Goal: Transaction & Acquisition: Purchase product/service

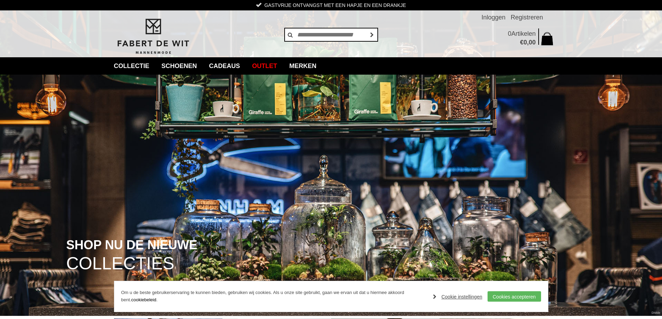
click at [129, 36] on img at bounding box center [153, 37] width 78 height 38
click at [128, 40] on img at bounding box center [153, 37] width 78 height 38
click at [70, 16] on header "Gastvrije ontvangst met een hapje en een drankje Vakkundige modespecialisten Ze…" at bounding box center [331, 28] width 662 height 57
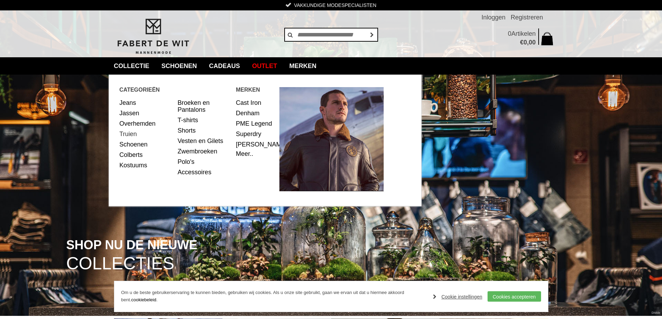
click at [130, 132] on link "Truien" at bounding box center [146, 134] width 53 height 10
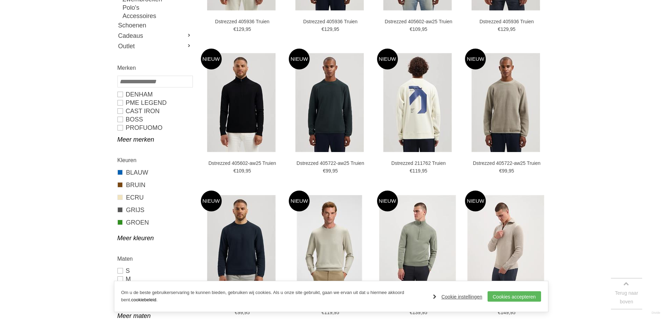
scroll to position [243, 0]
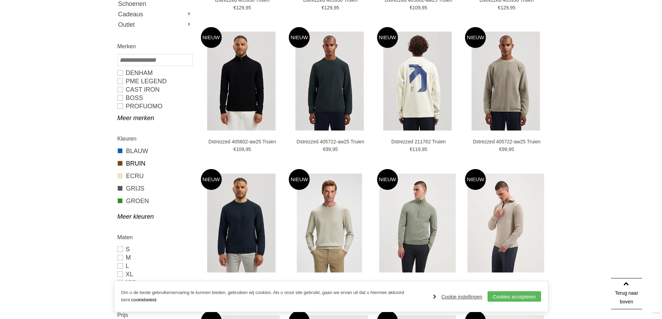
click at [132, 165] on link "BRUIN" at bounding box center [154, 163] width 75 height 9
type input "**"
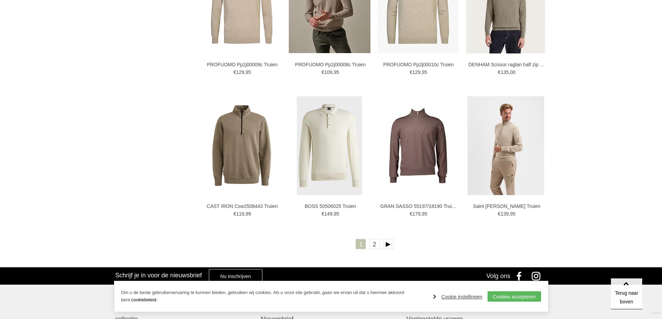
scroll to position [1217, 0]
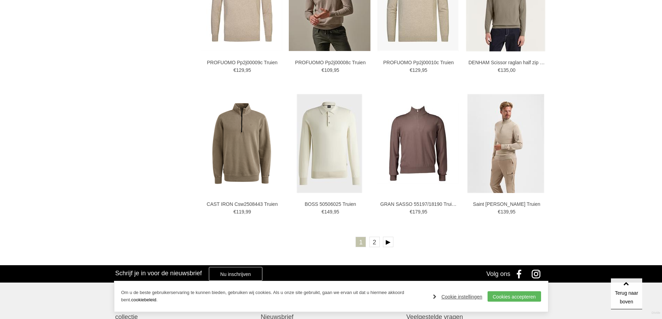
click at [426, 237] on ul "1 2" at bounding box center [375, 243] width 348 height 13
click at [372, 245] on link "2" at bounding box center [375, 242] width 10 height 10
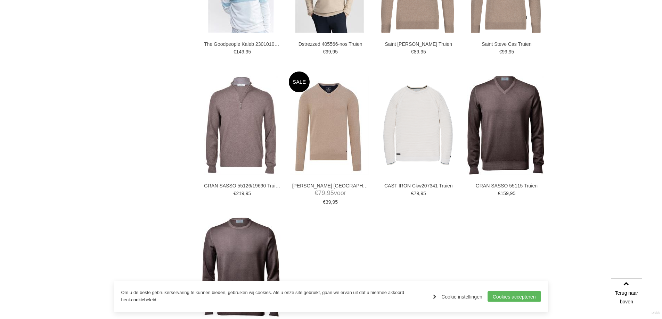
scroll to position [800, 0]
